Goal: Check status: Check status

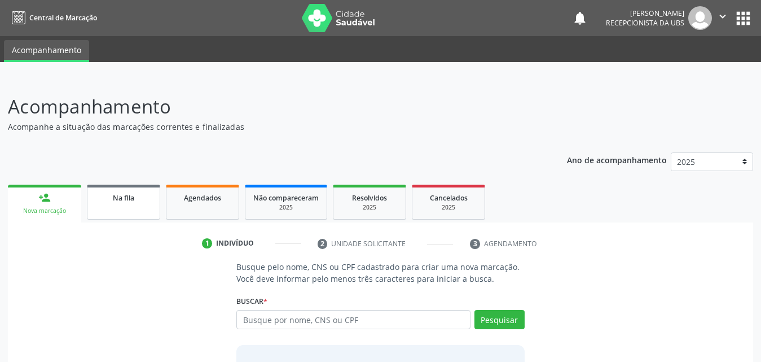
click at [133, 205] on link "Na fila" at bounding box center [123, 202] width 73 height 35
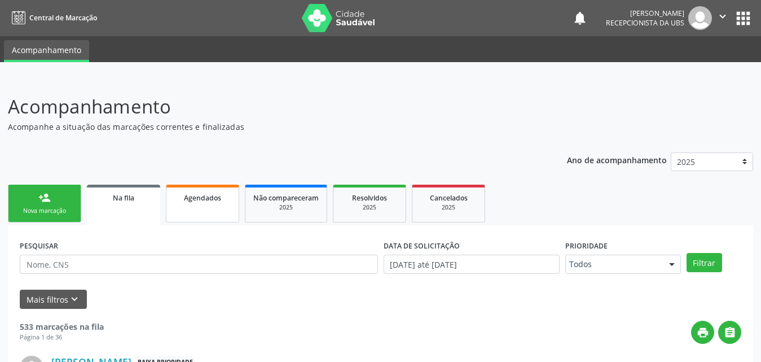
click at [197, 210] on link "Agendados" at bounding box center [202, 204] width 73 height 38
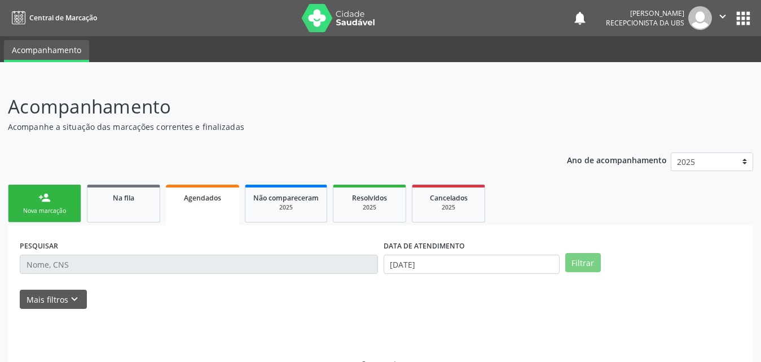
click at [209, 207] on link "Agendados" at bounding box center [202, 205] width 73 height 41
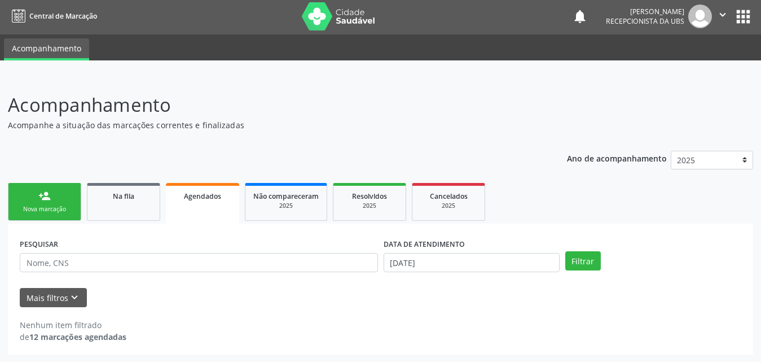
scroll to position [2, 0]
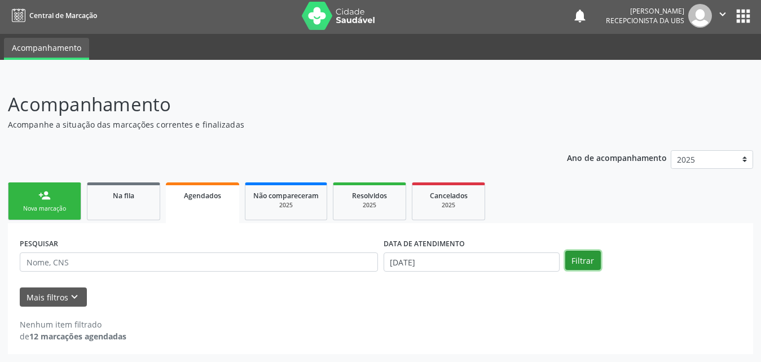
click at [571, 257] on button "Filtrar" at bounding box center [583, 260] width 36 height 19
click at [62, 297] on button "Mais filtros keyboard_arrow_down" at bounding box center [53, 297] width 67 height 20
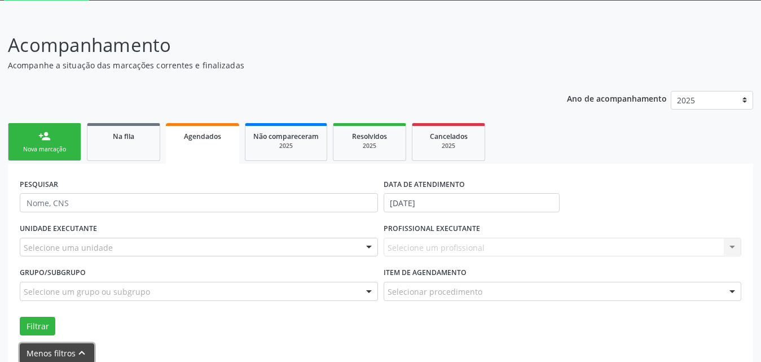
scroll to position [118, 0]
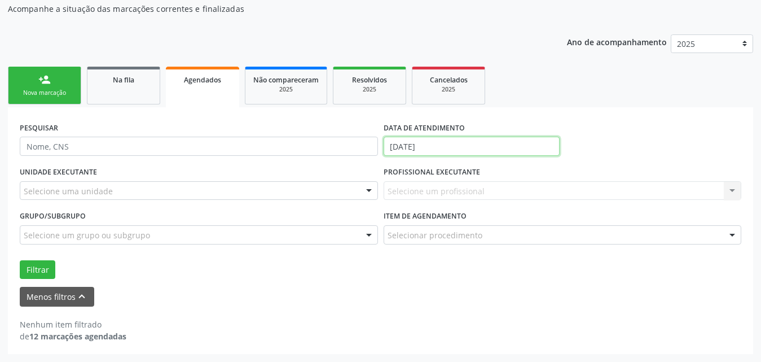
click at [469, 150] on input "[DATE]" at bounding box center [472, 146] width 176 height 19
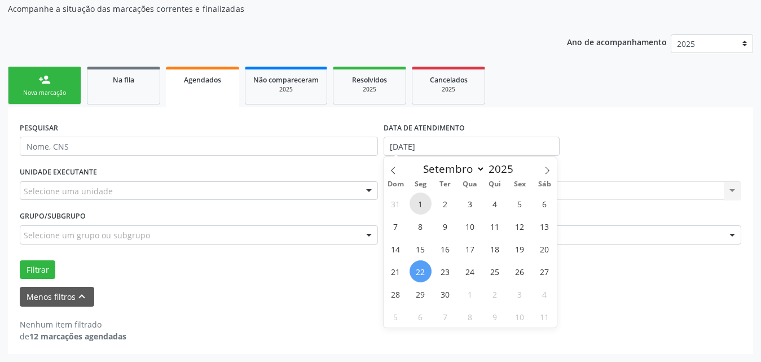
click at [418, 204] on span "1" at bounding box center [421, 203] width 22 height 22
type input "[DATE]"
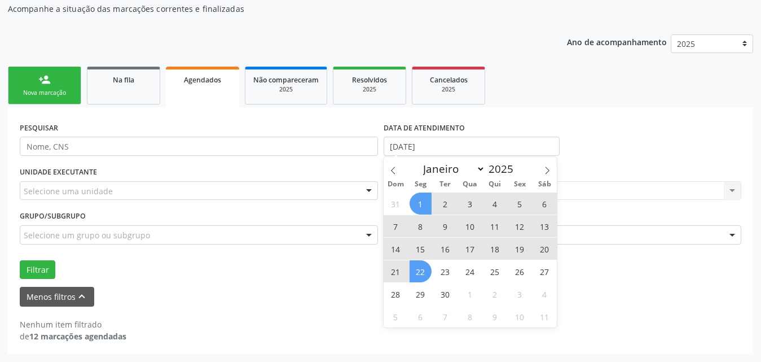
click at [419, 273] on span "22" at bounding box center [421, 271] width 22 height 22
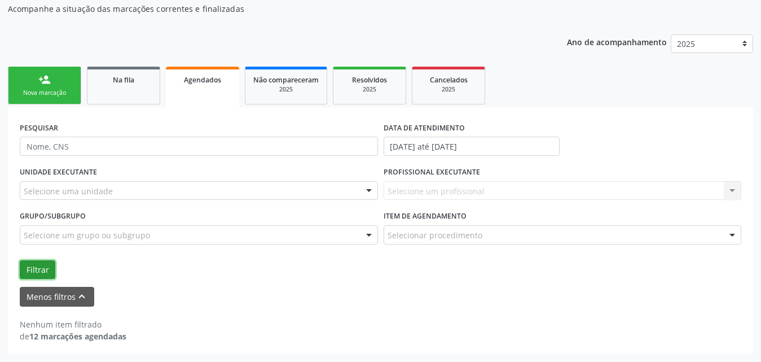
click at [32, 265] on button "Filtrar" at bounding box center [38, 269] width 36 height 19
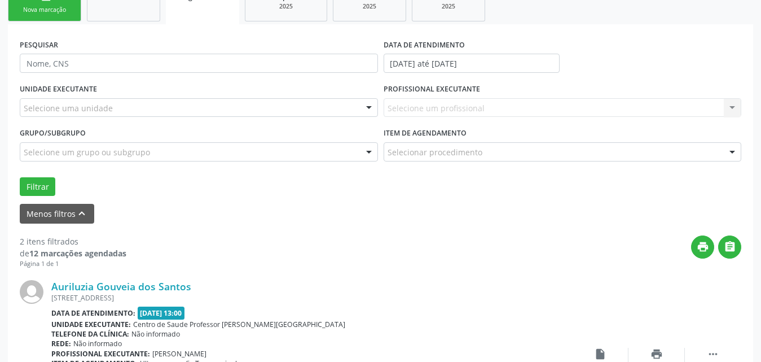
scroll to position [88, 0]
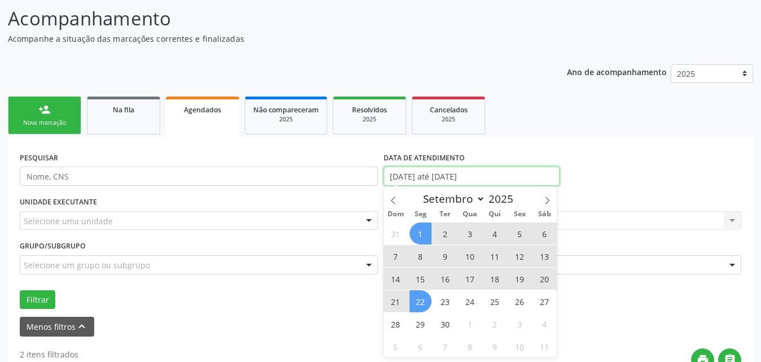
click at [424, 171] on input "[DATE] até [DATE]" at bounding box center [472, 175] width 176 height 19
click at [393, 198] on icon at bounding box center [393, 200] width 8 height 8
select select "7"
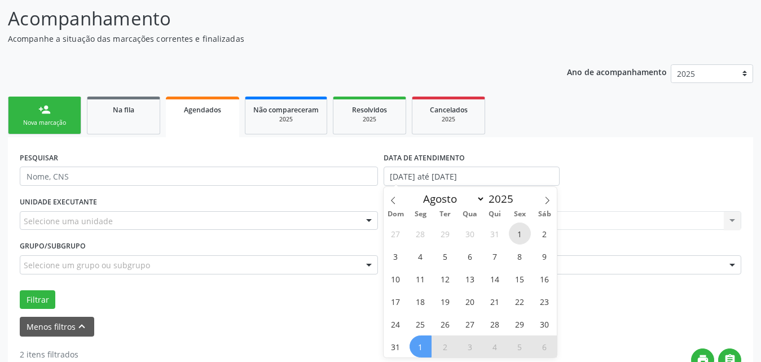
click at [523, 230] on span "1" at bounding box center [520, 233] width 22 height 22
type input "[DATE]"
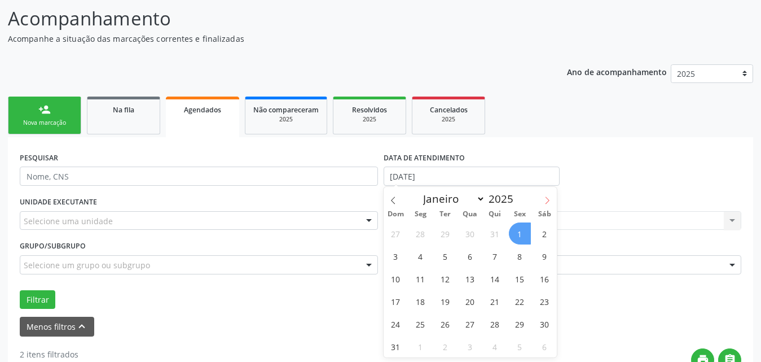
click at [546, 201] on icon at bounding box center [547, 200] width 8 height 8
select select "8"
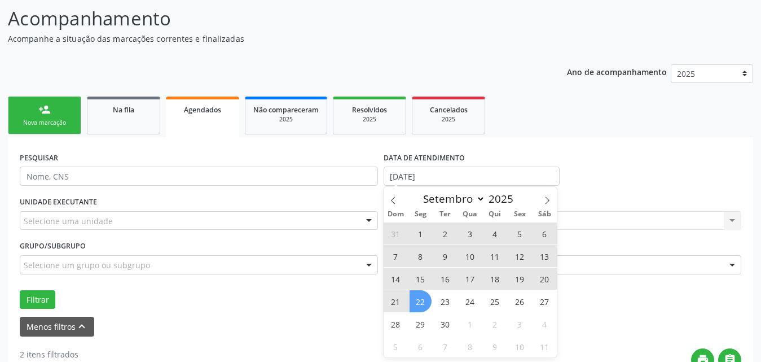
click at [421, 302] on span "22" at bounding box center [421, 301] width 22 height 22
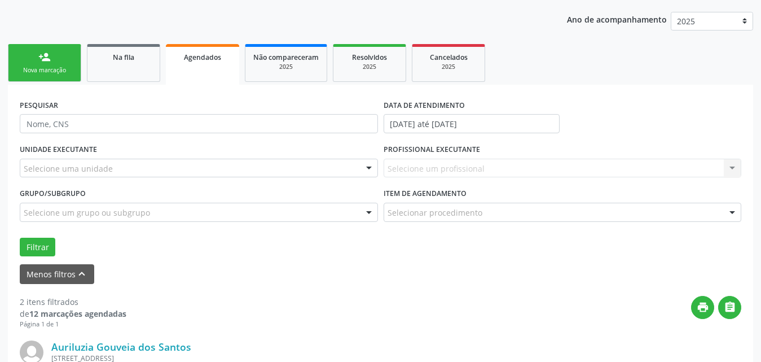
scroll to position [257, 0]
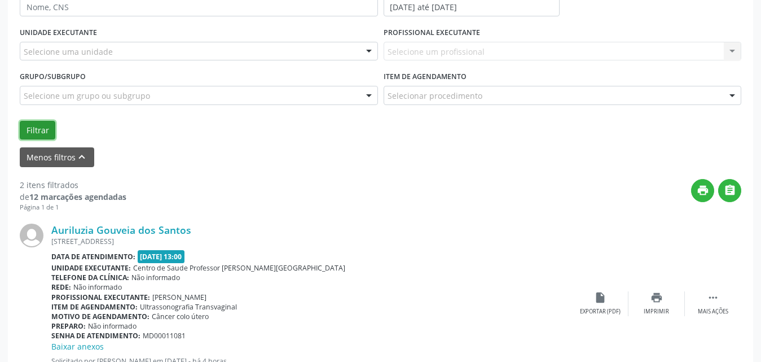
click at [40, 131] on button "Filtrar" at bounding box center [38, 130] width 36 height 19
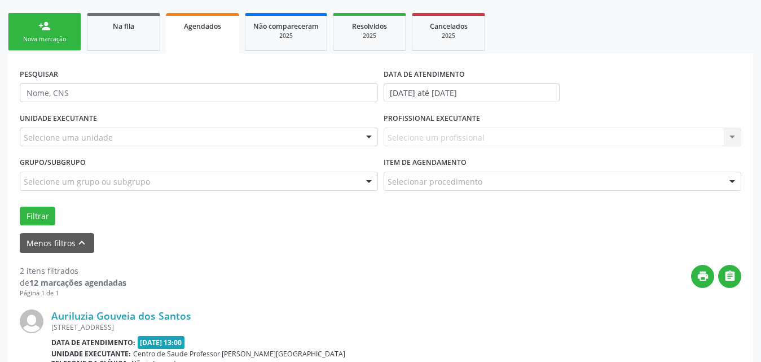
scroll to position [144, 0]
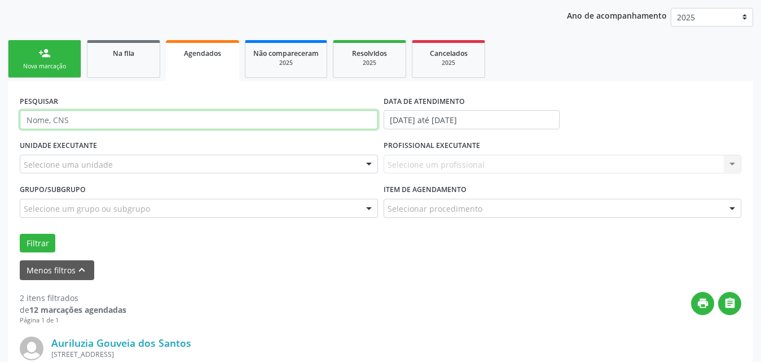
click at [218, 116] on input "text" at bounding box center [199, 119] width 358 height 19
type input "700003088425700"
click at [20, 234] on button "Filtrar" at bounding box center [38, 243] width 36 height 19
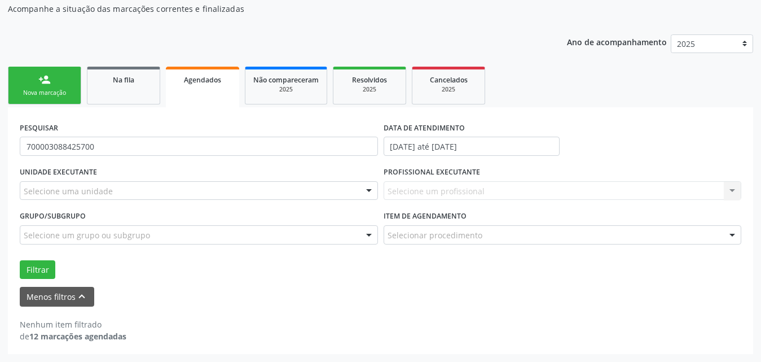
scroll to position [118, 0]
click at [38, 269] on button "Filtrar" at bounding box center [38, 269] width 36 height 19
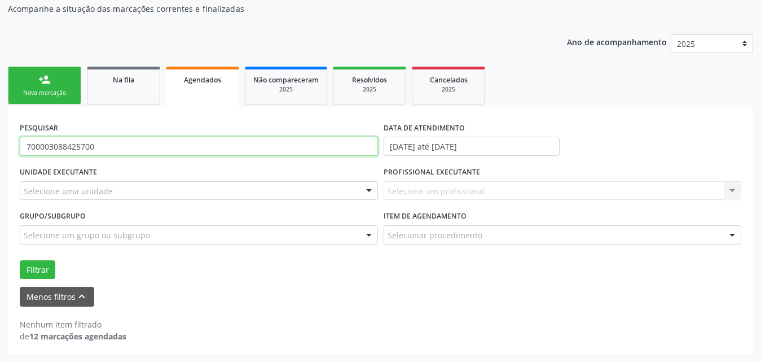
click at [201, 145] on input "700003088425700" at bounding box center [199, 146] width 358 height 19
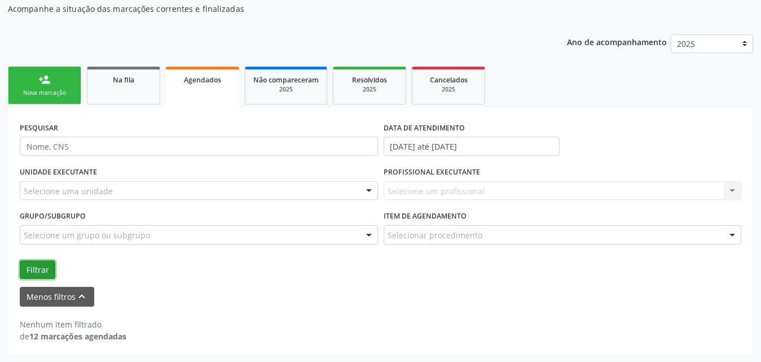
click at [25, 266] on button "Filtrar" at bounding box center [38, 269] width 36 height 19
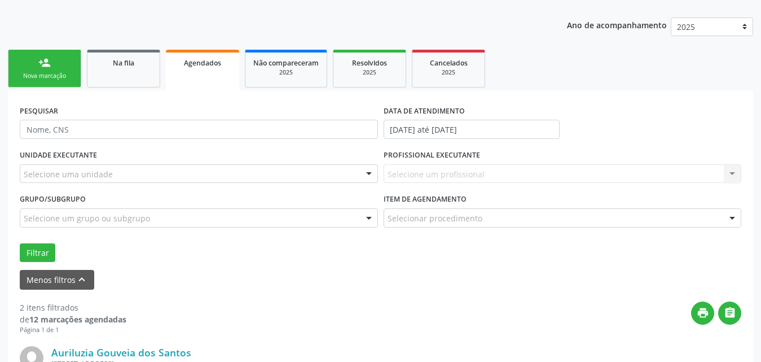
scroll to position [144, 0]
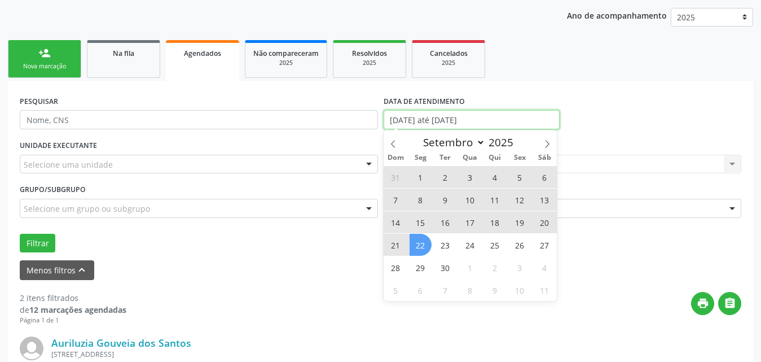
click at [504, 120] on input "[DATE] até [DATE]" at bounding box center [472, 119] width 176 height 19
click at [393, 135] on span at bounding box center [393, 139] width 19 height 19
select select "7"
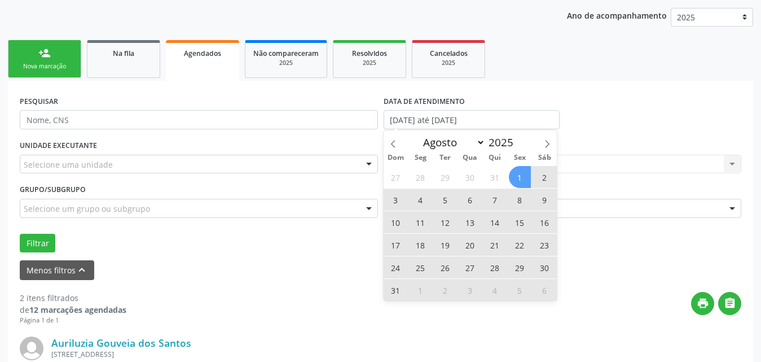
click at [398, 294] on span "31" at bounding box center [396, 290] width 22 height 22
type input "[DATE]"
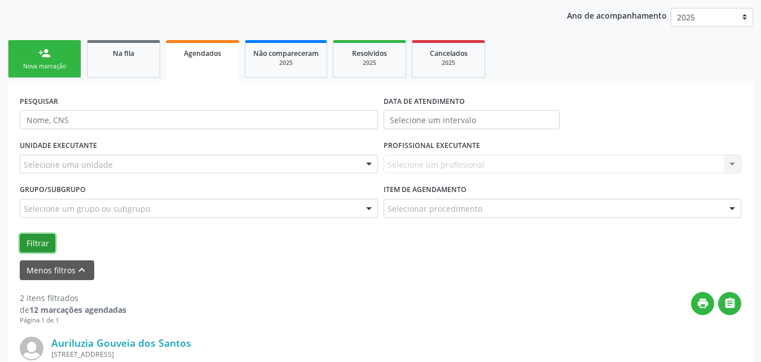
click at [39, 240] on button "Filtrar" at bounding box center [38, 243] width 36 height 19
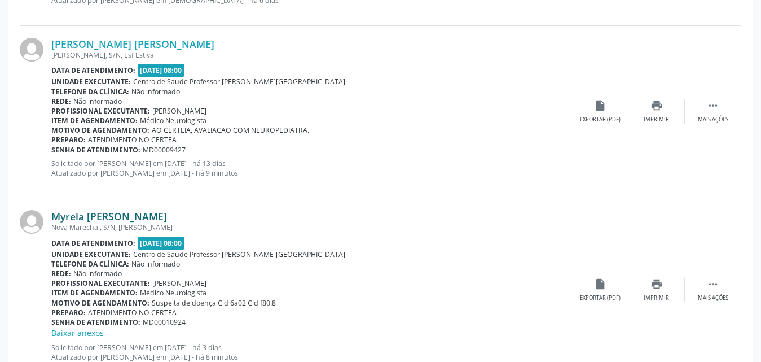
scroll to position [2208, 0]
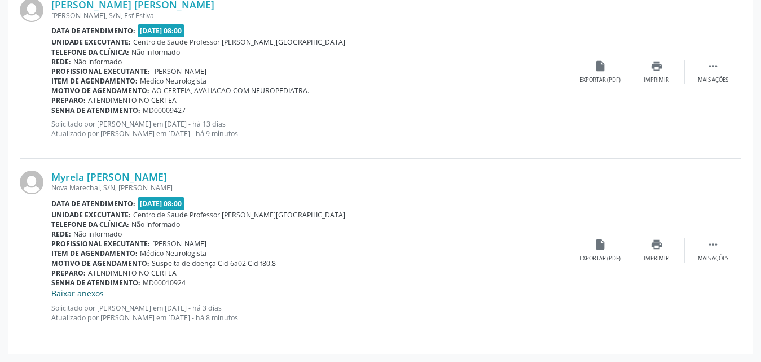
click at [72, 293] on link "Baixar anexos" at bounding box center [77, 293] width 52 height 11
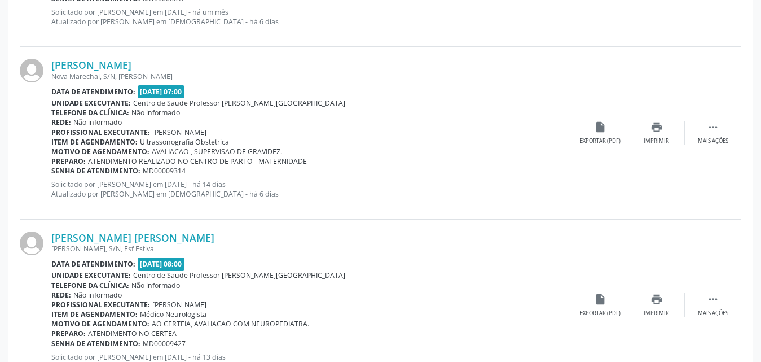
scroll to position [2208, 0]
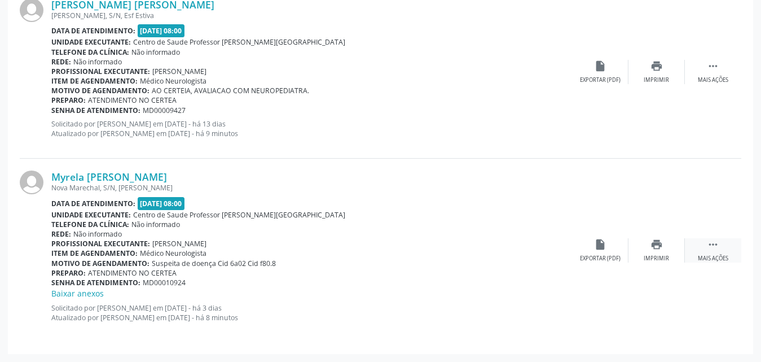
click at [722, 255] on div "Mais ações" at bounding box center [713, 258] width 30 height 8
click at [651, 257] on div "Editar" at bounding box center [657, 258] width 18 height 8
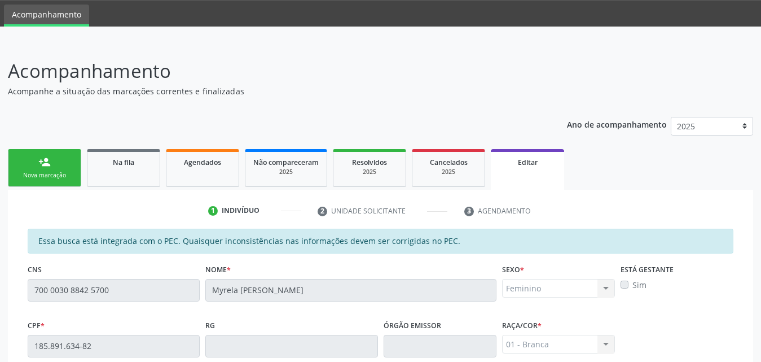
scroll to position [32, 0]
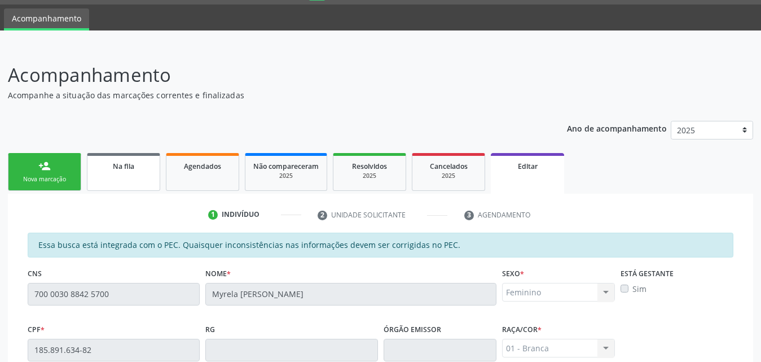
click at [124, 170] on span "Na fila" at bounding box center [123, 166] width 21 height 10
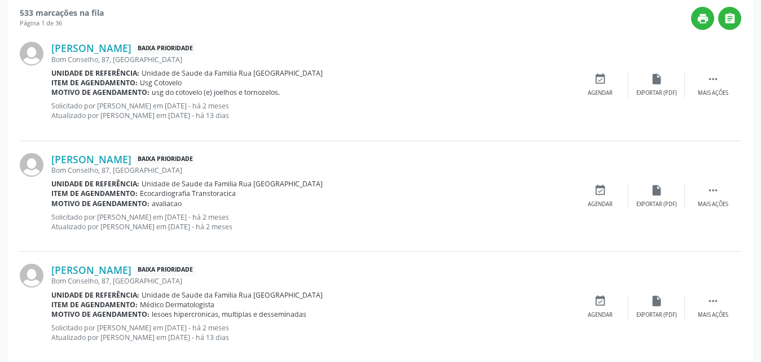
scroll to position [88, 0]
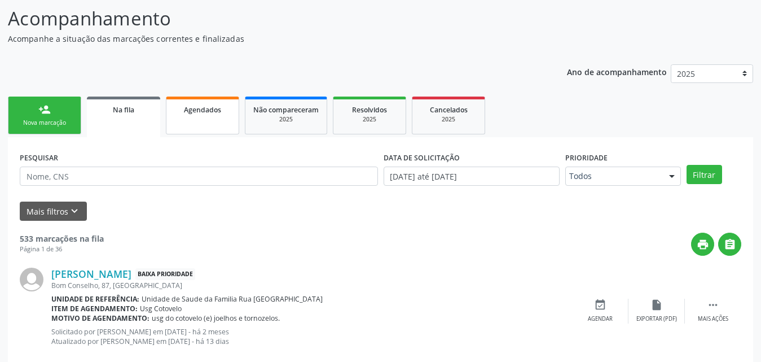
click at [218, 116] on link "Agendados" at bounding box center [202, 115] width 73 height 38
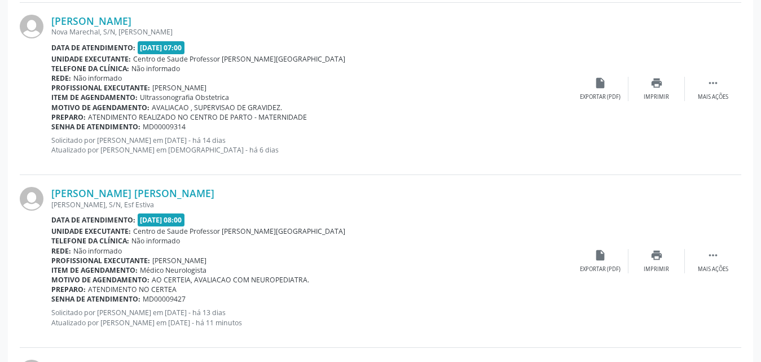
scroll to position [1924, 0]
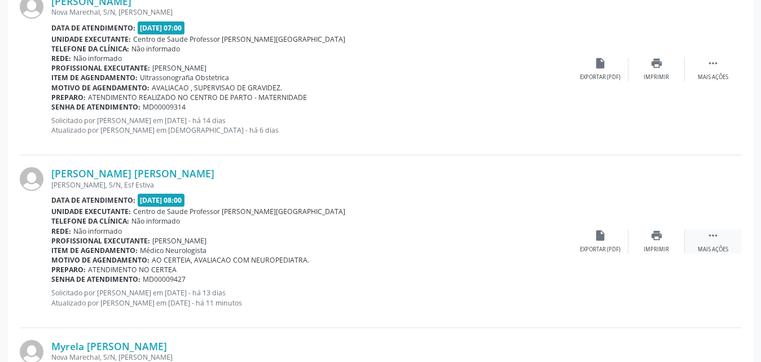
click at [712, 247] on div "Mais ações" at bounding box center [713, 249] width 30 height 8
click at [657, 251] on div "Editar" at bounding box center [657, 249] width 18 height 8
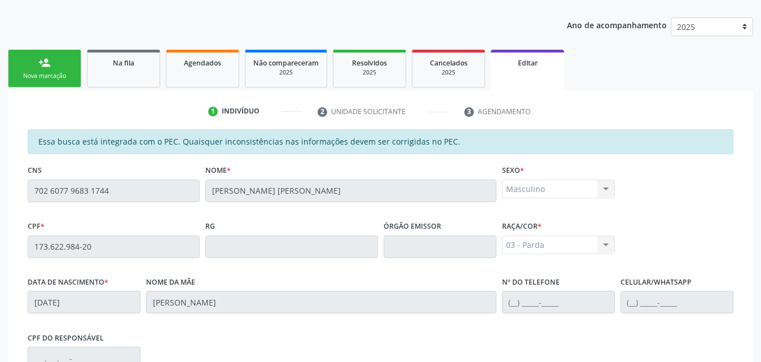
scroll to position [113, 0]
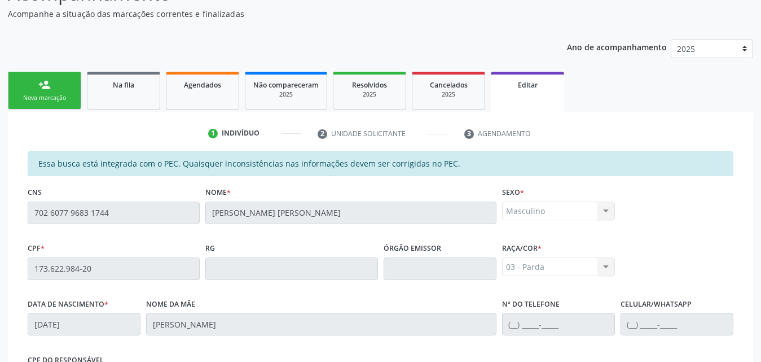
click at [189, 85] on span "Agendados" at bounding box center [202, 85] width 37 height 10
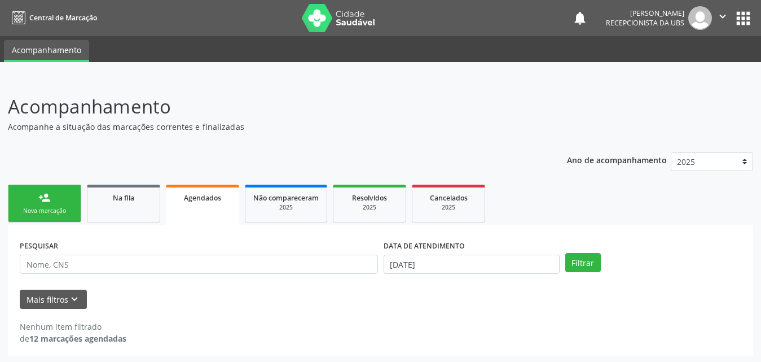
scroll to position [2, 0]
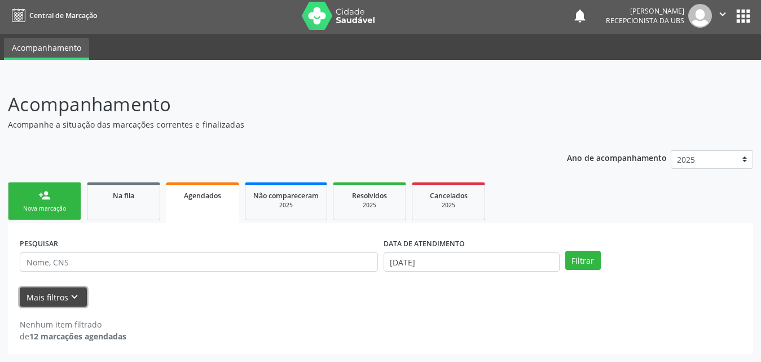
click at [49, 294] on button "Mais filtros keyboard_arrow_down" at bounding box center [53, 297] width 67 height 20
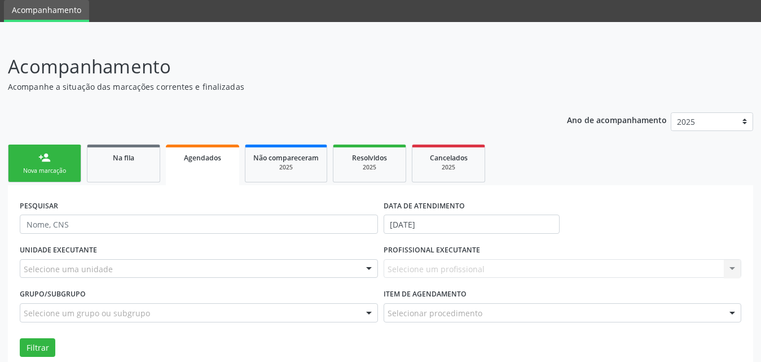
scroll to position [115, 0]
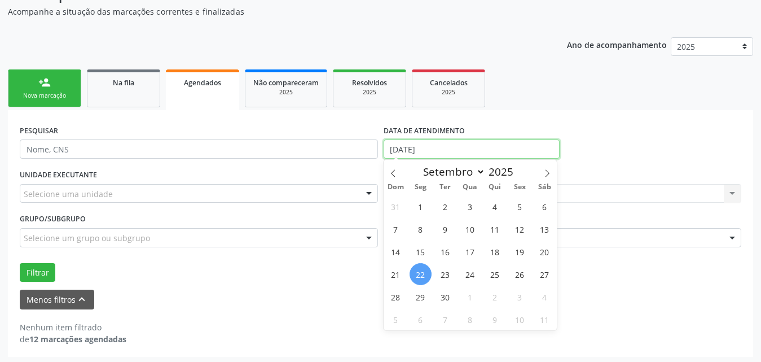
click at [479, 143] on input "[DATE]" at bounding box center [472, 148] width 176 height 19
click at [392, 174] on icon at bounding box center [393, 173] width 8 height 8
select select "7"
click at [520, 204] on span "1" at bounding box center [520, 206] width 22 height 22
type input "[DATE]"
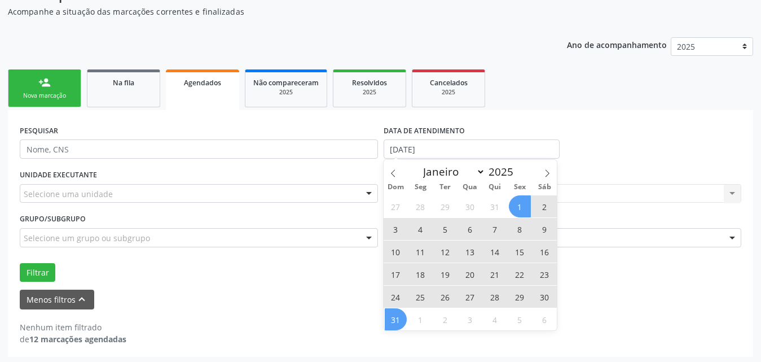
click at [401, 321] on span "31" at bounding box center [396, 319] width 22 height 22
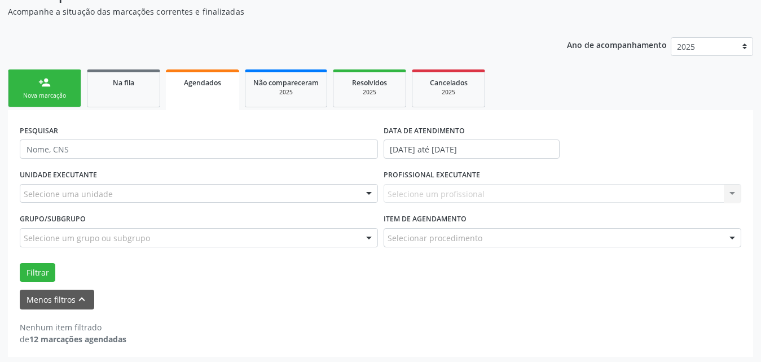
scroll to position [118, 0]
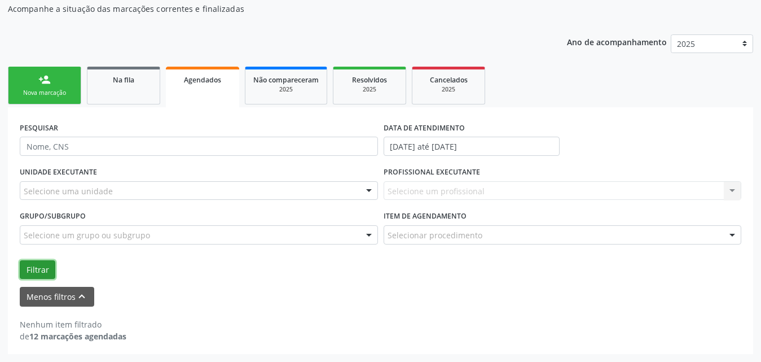
click at [29, 263] on button "Filtrar" at bounding box center [38, 269] width 36 height 19
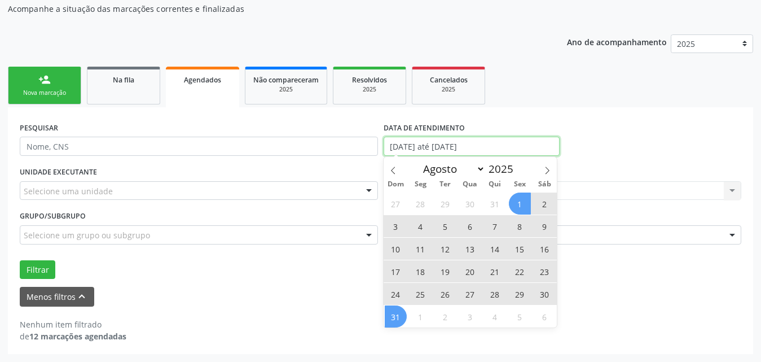
click at [530, 145] on input "[DATE] até [DATE]" at bounding box center [472, 146] width 176 height 19
click at [547, 173] on icon at bounding box center [548, 169] width 4 height 7
select select "8"
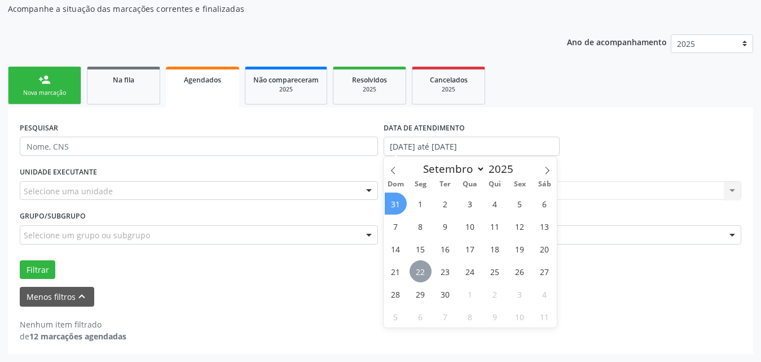
click at [419, 267] on span "22" at bounding box center [421, 271] width 22 height 22
type input "[DATE]"
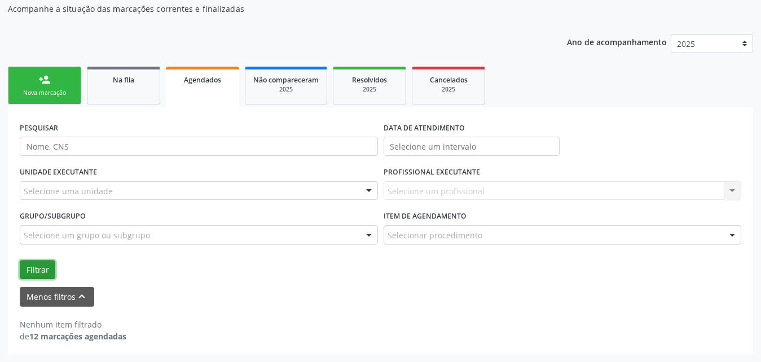
click at [35, 266] on button "Filtrar" at bounding box center [38, 269] width 36 height 19
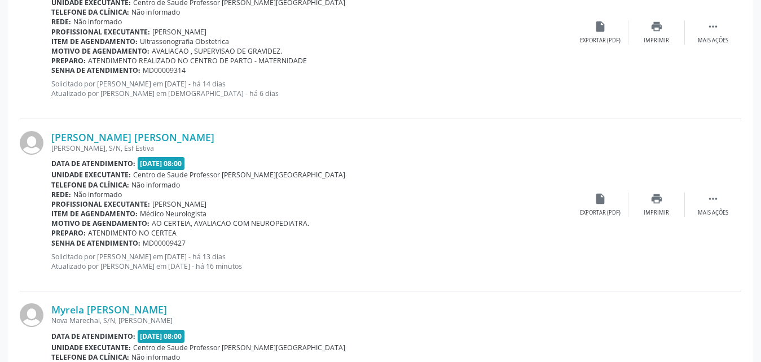
scroll to position [2095, 0]
